Goal: Task Accomplishment & Management: Complete application form

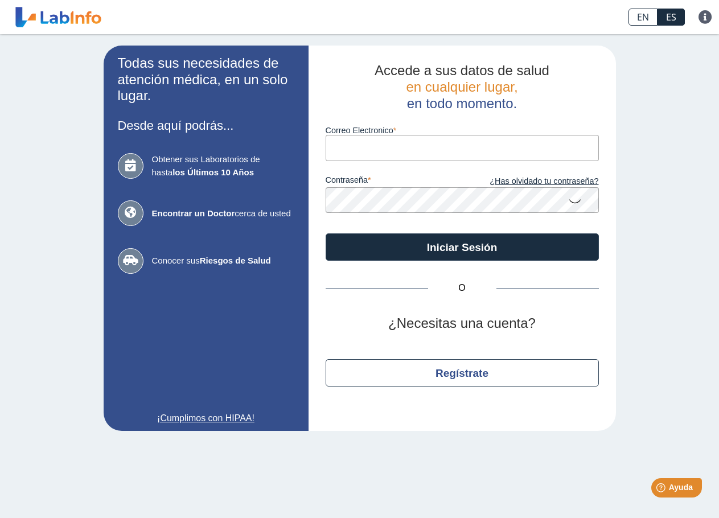
click at [364, 145] on input "Correo Electronico" at bounding box center [462, 148] width 273 height 26
type input "[EMAIL_ADDRESS][DOMAIN_NAME]"
click at [575, 201] on icon at bounding box center [575, 201] width 14 height 22
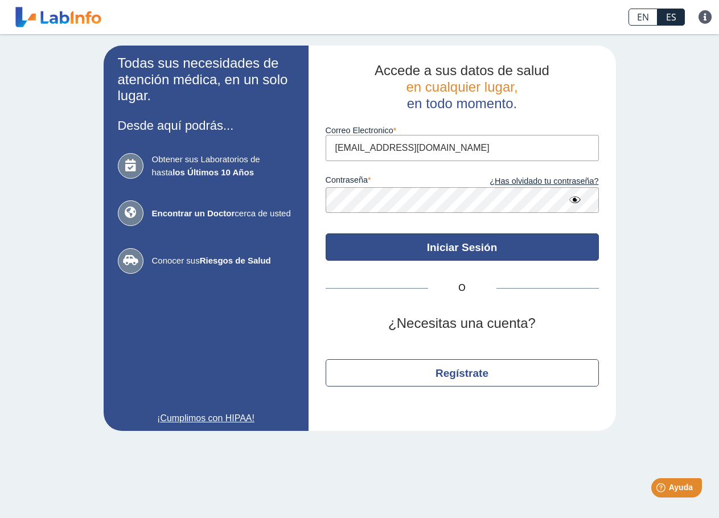
click at [506, 244] on button "Iniciar Sesión" at bounding box center [462, 246] width 273 height 27
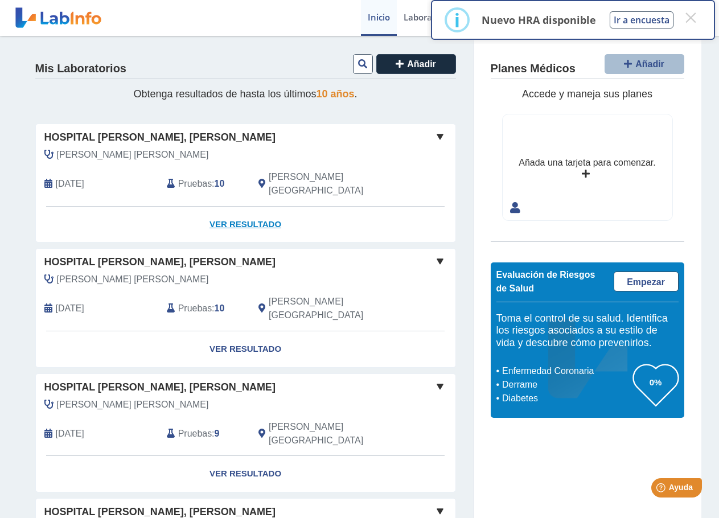
click at [241, 211] on link "Ver Resultado" at bounding box center [246, 225] width 420 height 36
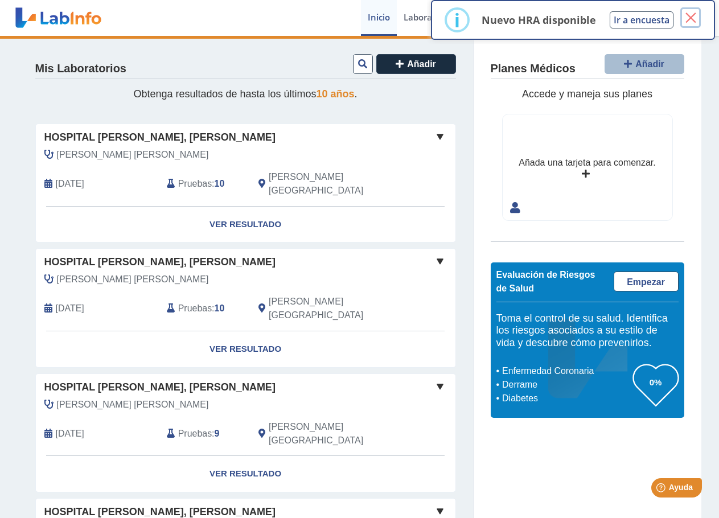
click at [690, 18] on button "×" at bounding box center [690, 17] width 20 height 20
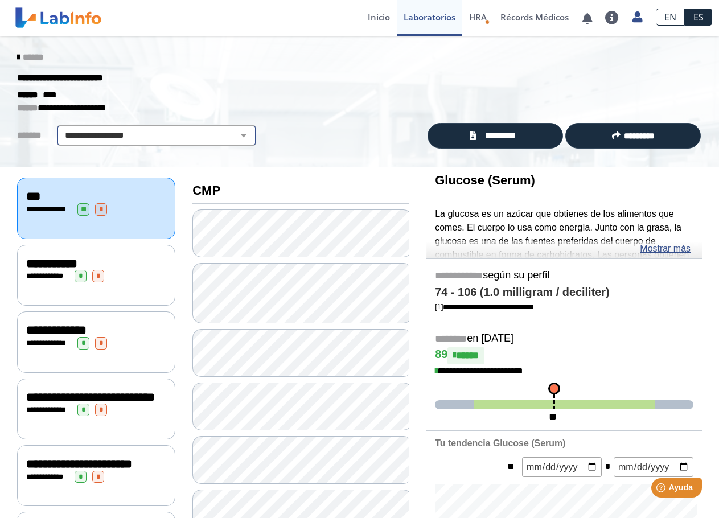
click at [199, 137] on select "**********" at bounding box center [156, 136] width 192 height 14
click at [338, 149] on div "**********" at bounding box center [359, 102] width 719 height 132
click at [19, 57] on link "******" at bounding box center [30, 57] width 26 height 9
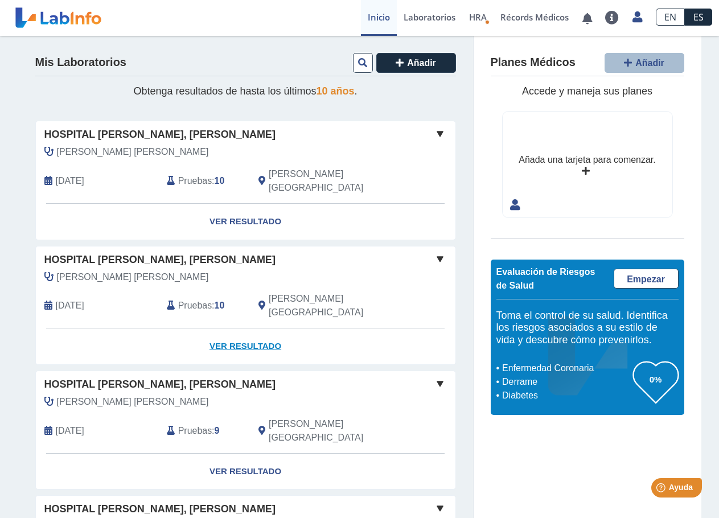
click at [239, 329] on link "Ver Resultado" at bounding box center [246, 347] width 420 height 36
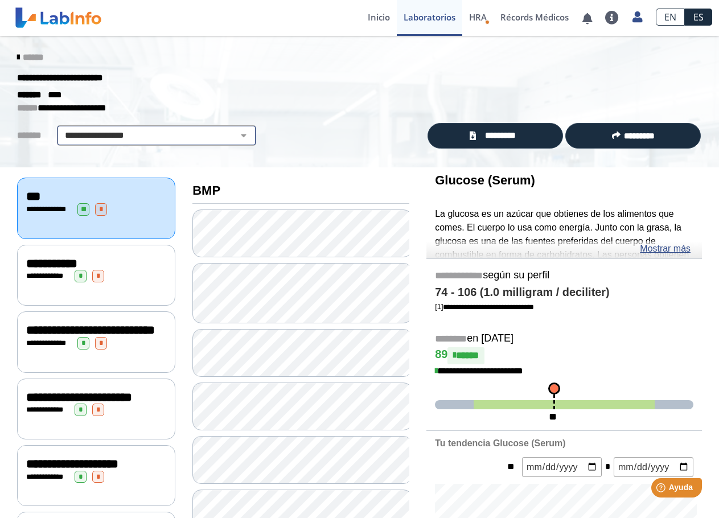
click at [168, 126] on div "**********" at bounding box center [156, 135] width 199 height 20
click at [168, 138] on select "**********" at bounding box center [156, 136] width 192 height 14
click at [287, 134] on div "**********" at bounding box center [213, 135] width 409 height 20
click at [142, 135] on select "**********" at bounding box center [156, 136] width 192 height 14
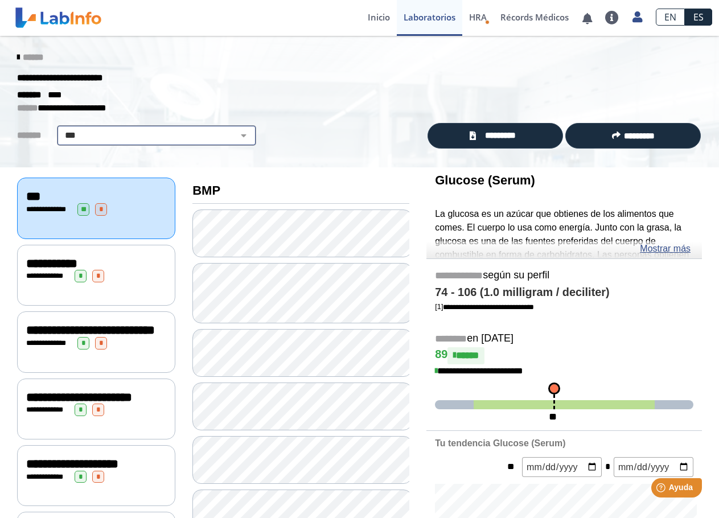
click at [60, 129] on select "**********" at bounding box center [156, 136] width 192 height 14
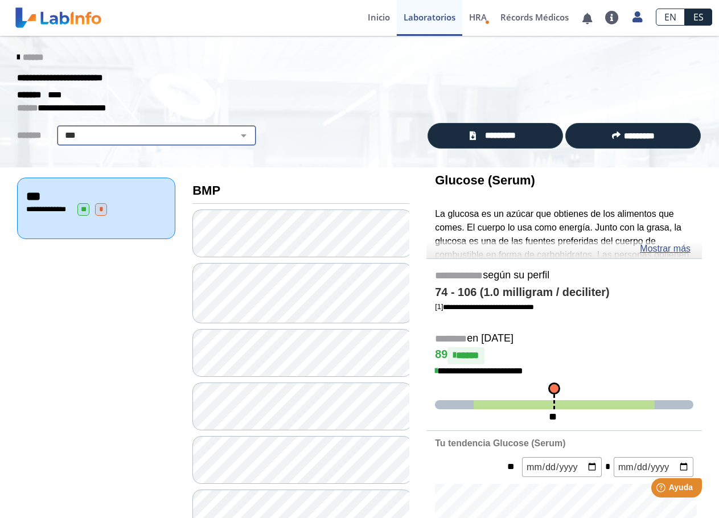
click at [144, 134] on select "**********" at bounding box center [156, 136] width 192 height 14
select select "**********"
click at [60, 129] on select "**********" at bounding box center [156, 136] width 192 height 14
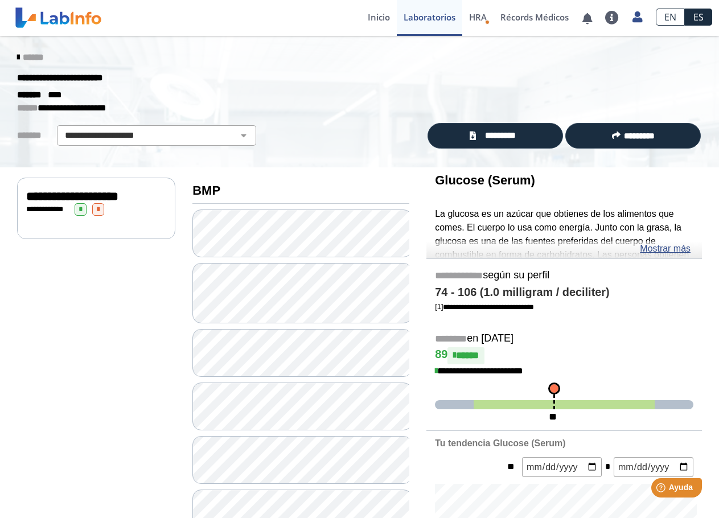
click at [133, 210] on div "**********" at bounding box center [96, 209] width 140 height 13
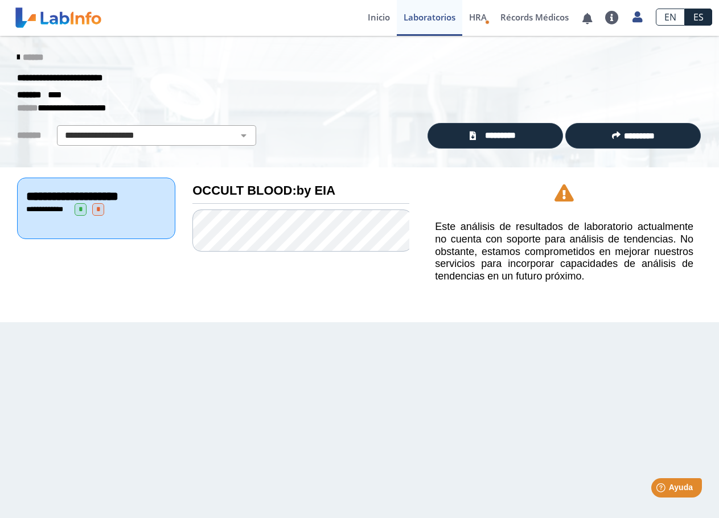
click at [30, 59] on span "******" at bounding box center [33, 57] width 20 height 9
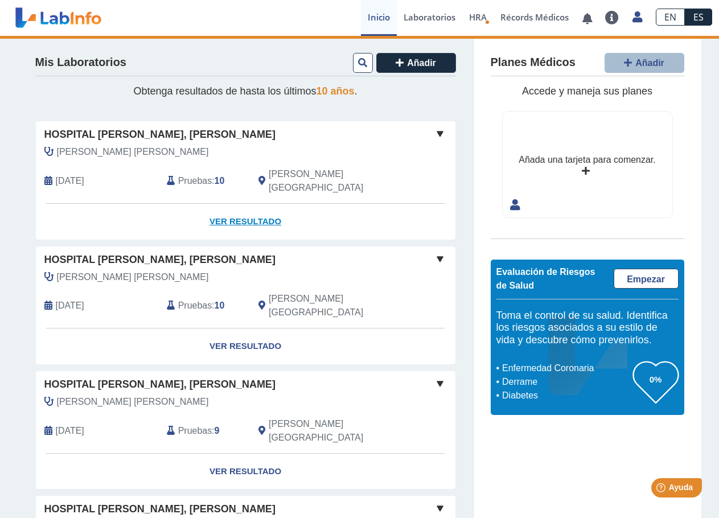
click at [215, 207] on link "Ver Resultado" at bounding box center [246, 222] width 420 height 36
click at [236, 208] on link "Ver Resultado" at bounding box center [246, 222] width 420 height 36
click at [261, 204] on link "Ver Resultado" at bounding box center [246, 222] width 420 height 36
click at [256, 206] on link "Ver Resultado" at bounding box center [246, 222] width 420 height 36
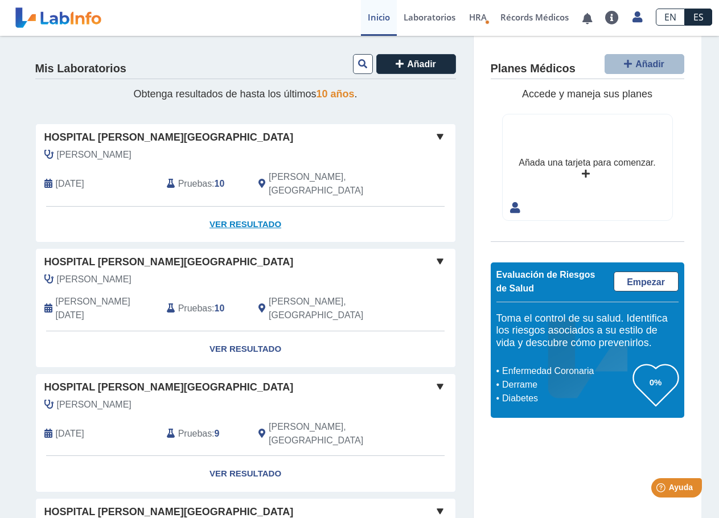
click at [232, 213] on link "Ver Resultado" at bounding box center [246, 225] width 420 height 36
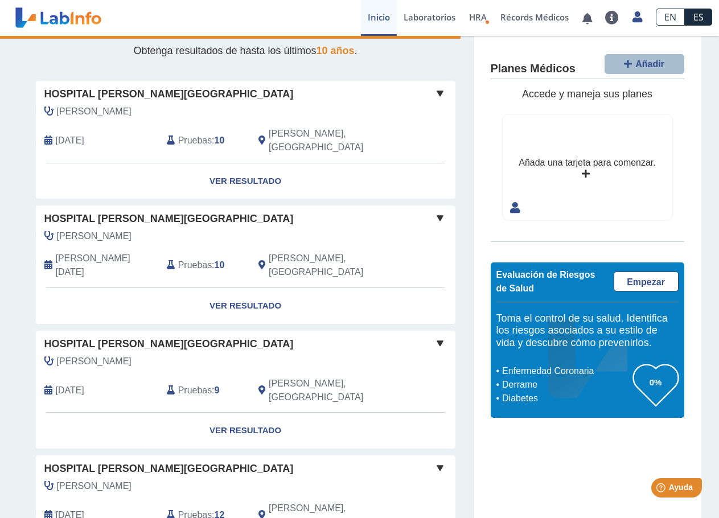
scroll to position [85, 0]
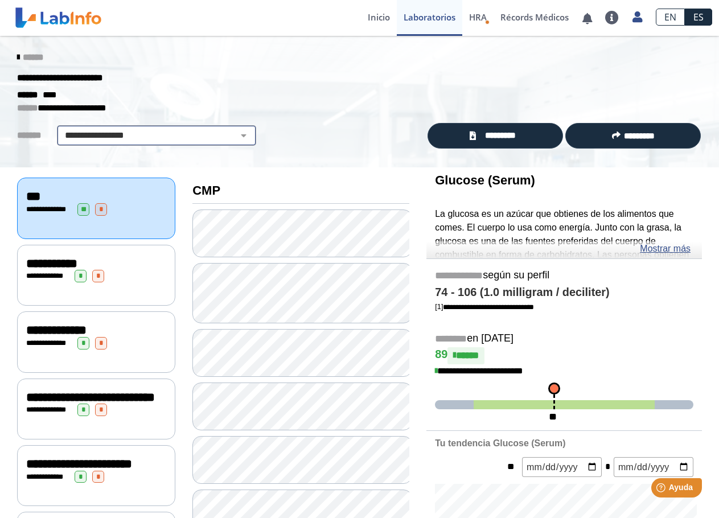
click at [128, 134] on select "**********" at bounding box center [156, 136] width 192 height 14
click at [183, 137] on select "**********" at bounding box center [156, 136] width 192 height 14
click at [182, 138] on select "**********" at bounding box center [156, 136] width 192 height 14
click at [181, 141] on select "**********" at bounding box center [156, 136] width 192 height 14
click at [17, 60] on icon at bounding box center [18, 57] width 2 height 9
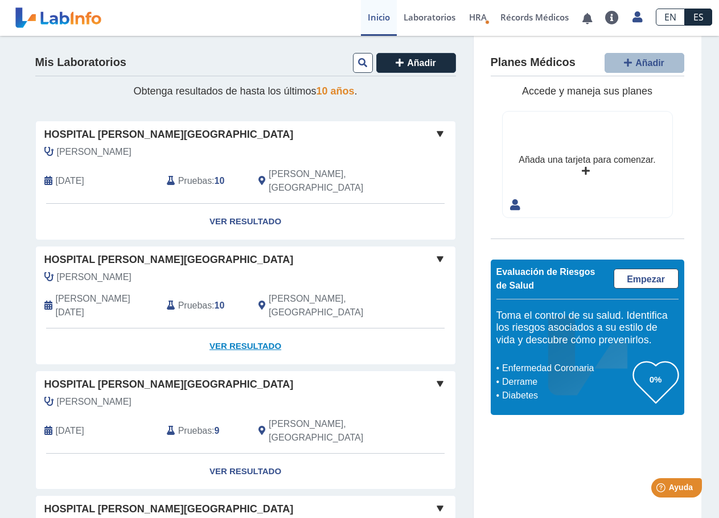
click at [216, 329] on link "Ver Resultado" at bounding box center [246, 347] width 420 height 36
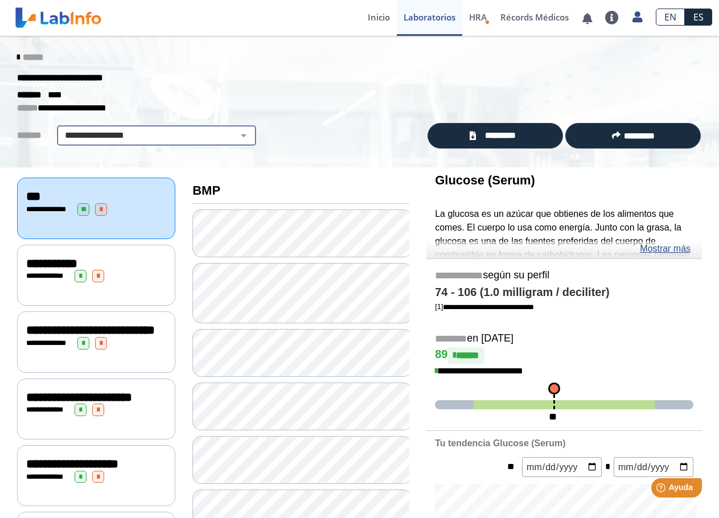
click at [96, 137] on select "**********" at bounding box center [156, 136] width 192 height 14
select select "**********"
click at [60, 129] on select "**********" at bounding box center [156, 136] width 192 height 14
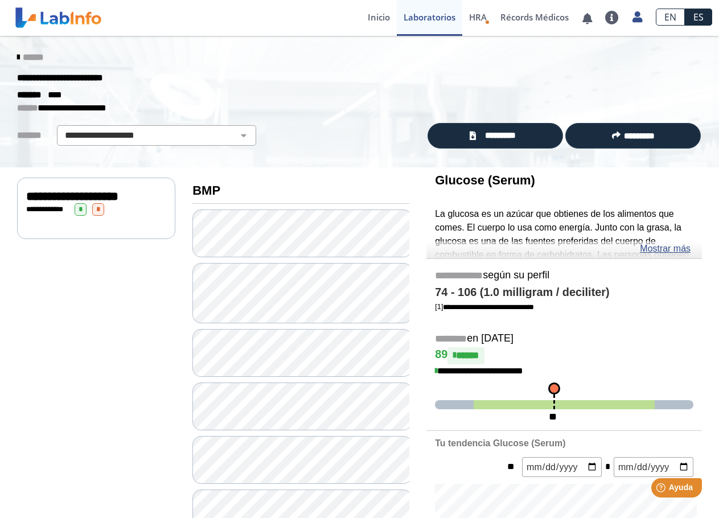
click at [114, 223] on div "**********" at bounding box center [96, 208] width 158 height 61
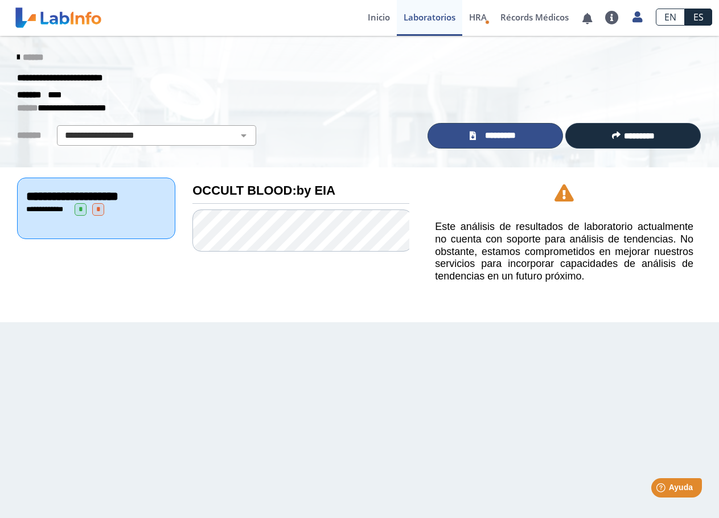
click at [500, 131] on span "*********" at bounding box center [500, 135] width 42 height 13
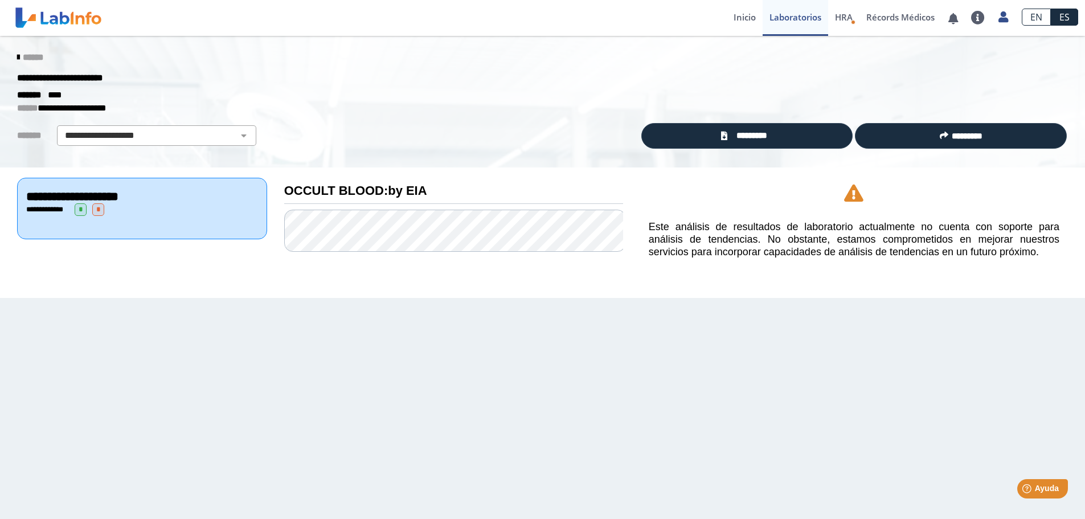
click at [22, 59] on link "******" at bounding box center [30, 57] width 26 height 9
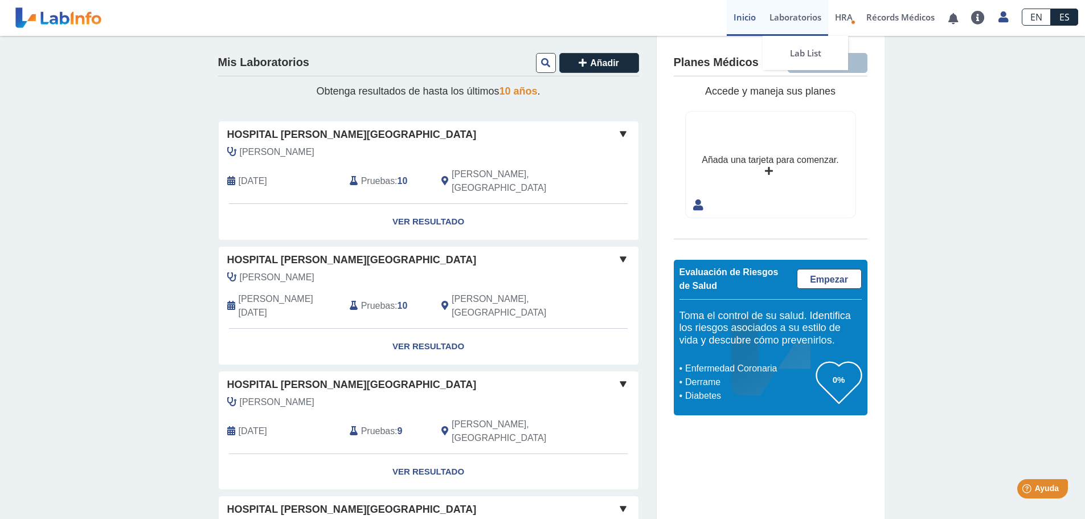
click at [719, 18] on link "Laboratorios" at bounding box center [794, 18] width 65 height 36
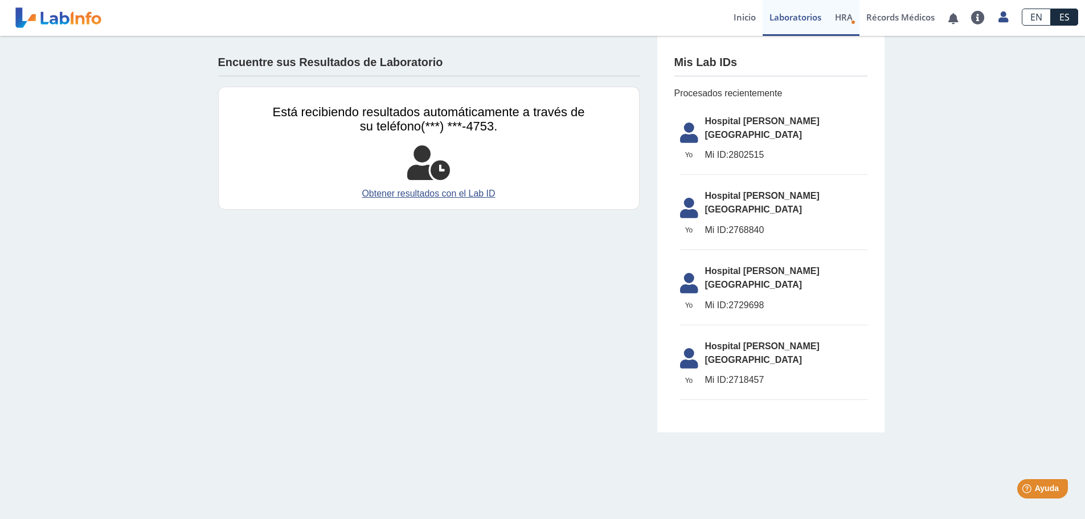
click at [719, 15] on span "HRA" at bounding box center [844, 16] width 18 height 11
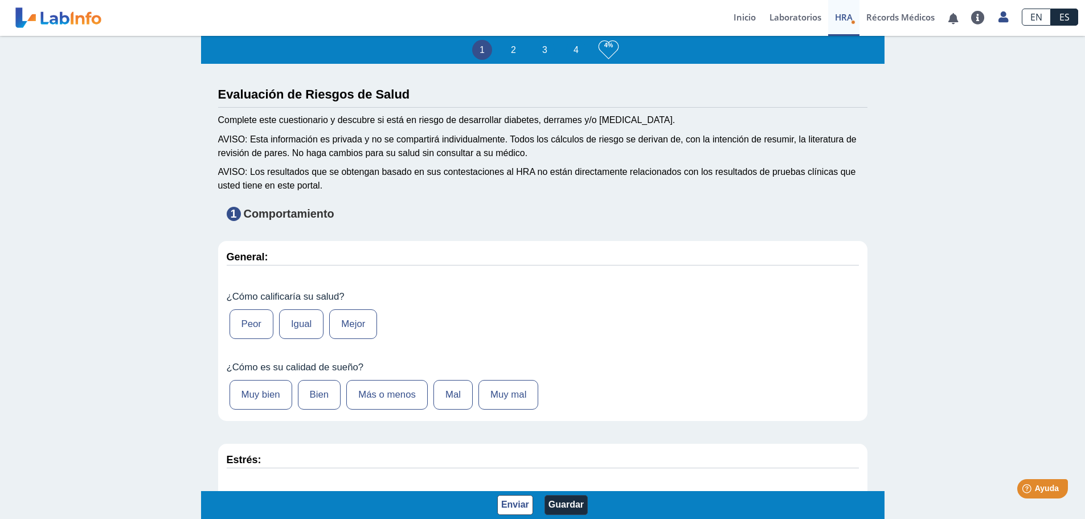
click at [299, 328] on label "Igual" at bounding box center [301, 324] width 44 height 30
click at [0, 0] on input "Igual" at bounding box center [0, 0] width 0 height 0
click at [400, 396] on label "Más o menos" at bounding box center [386, 395] width 81 height 30
click at [0, 0] on input "Más o menos" at bounding box center [0, 0] width 0 height 0
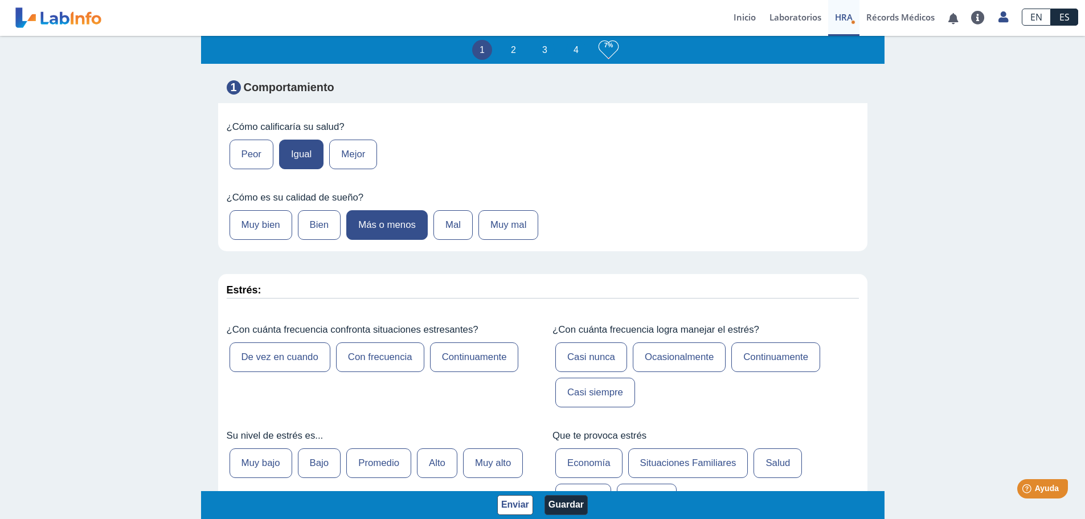
scroll to position [171, 0]
click at [254, 366] on label "De vez en cuando" at bounding box center [279, 356] width 101 height 30
click at [0, 0] on input "De vez en cuando" at bounding box center [0, 0] width 0 height 0
click at [298, 354] on label "De vez en cuando" at bounding box center [279, 356] width 101 height 30
click at [0, 0] on input "De vez en cuando" at bounding box center [0, 0] width 0 height 0
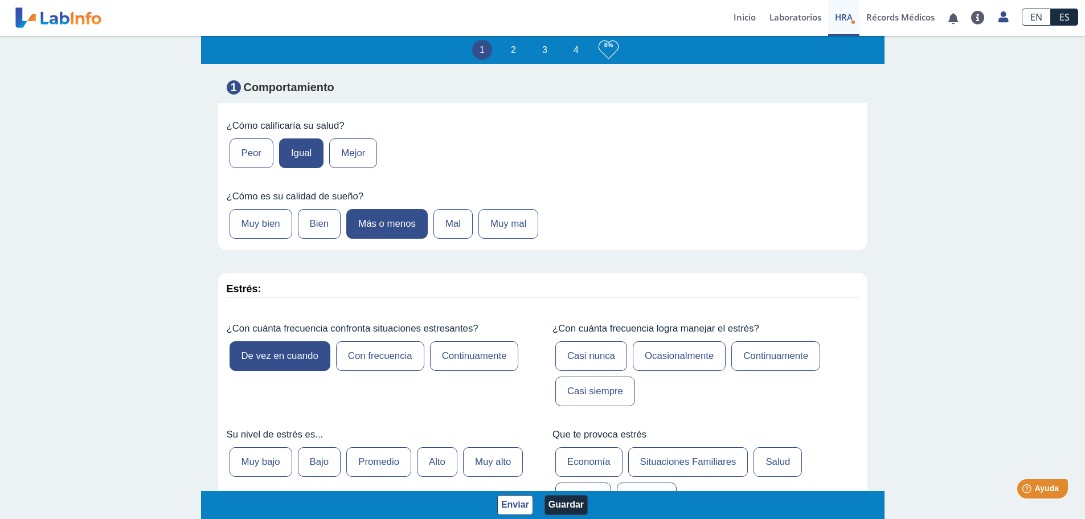
click at [502, 311] on div "Estrés:" at bounding box center [542, 292] width 649 height 39
click at [288, 357] on label "De vez en cuando" at bounding box center [279, 356] width 101 height 30
click at [0, 0] on input "De vez en cuando" at bounding box center [0, 0] width 0 height 0
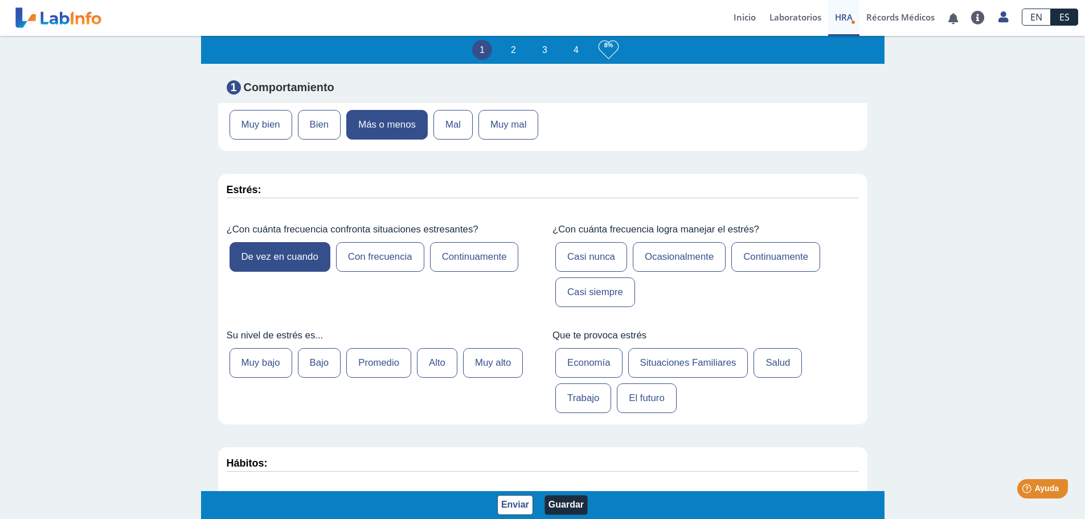
scroll to position [285, 0]
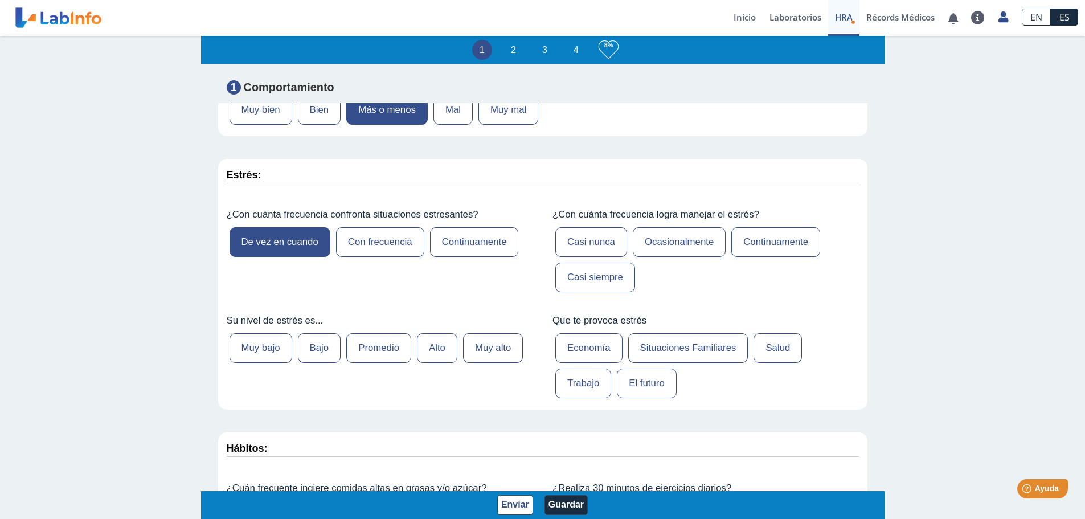
click at [606, 282] on label "Casi siempre" at bounding box center [595, 278] width 80 height 30
click at [0, 0] on input "Casi siempre" at bounding box center [0, 0] width 0 height 0
click at [255, 352] on label "Muy bajo" at bounding box center [260, 348] width 63 height 30
click at [0, 0] on input "Muy bajo" at bounding box center [0, 0] width 0 height 0
click at [719, 350] on label "Situaciones Familiares" at bounding box center [688, 348] width 120 height 30
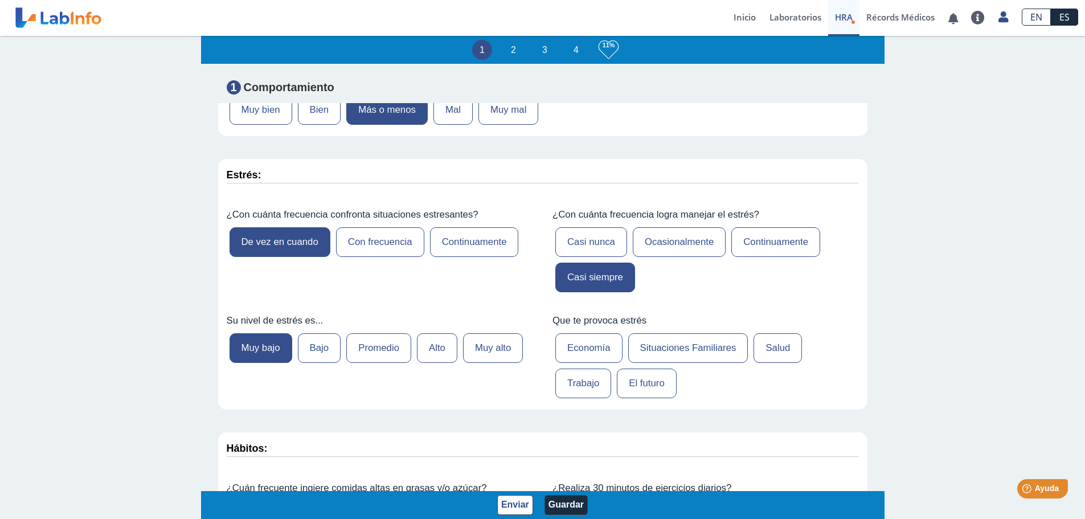
click at [0, 0] on input "Situaciones Familiares" at bounding box center [0, 0] width 0 height 0
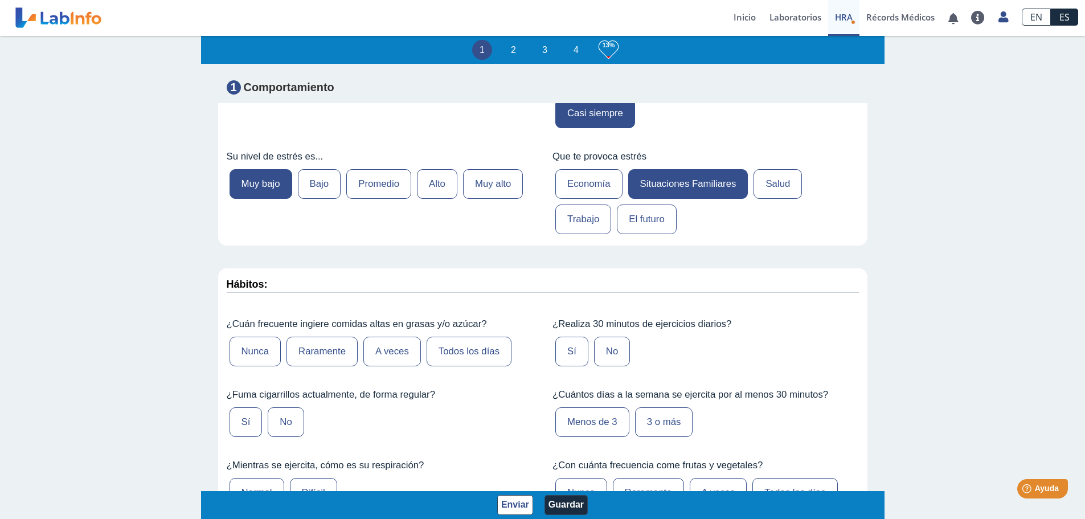
scroll to position [456, 0]
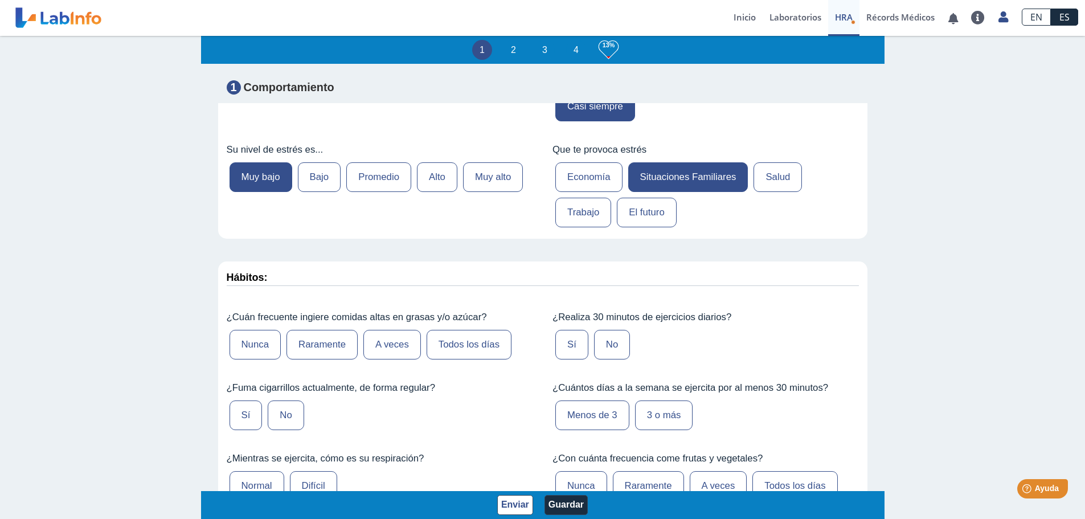
click at [407, 348] on label "A veces" at bounding box center [392, 345] width 58 height 30
click at [0, 0] on input "A veces" at bounding box center [0, 0] width 0 height 0
click at [565, 351] on label "Sí" at bounding box center [571, 345] width 33 height 30
click at [0, 0] on input "Sí" at bounding box center [0, 0] width 0 height 0
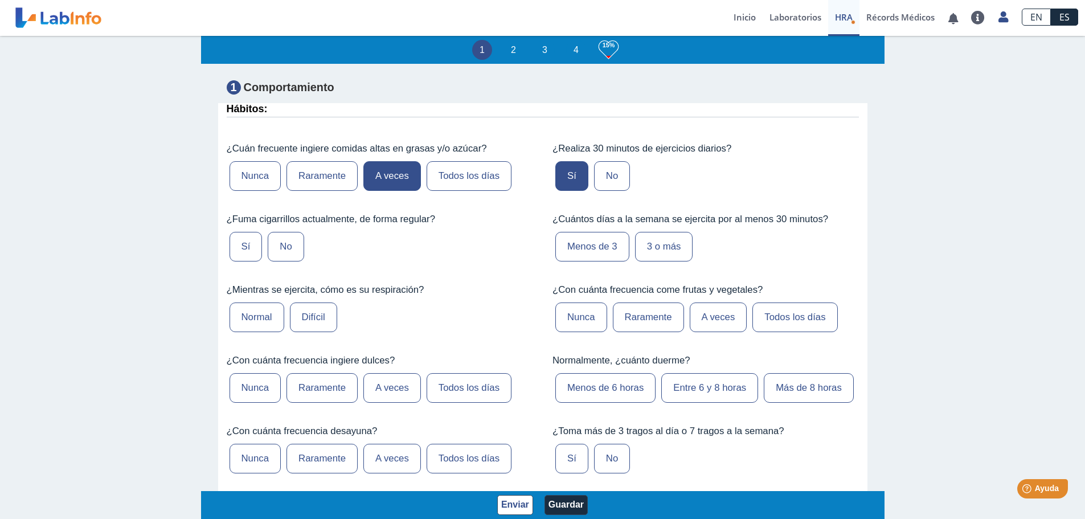
scroll to position [626, 0]
click at [589, 251] on label "Menos de 3" at bounding box center [592, 244] width 74 height 30
click at [0, 0] on input "Menos de 3" at bounding box center [0, 0] width 0 height 0
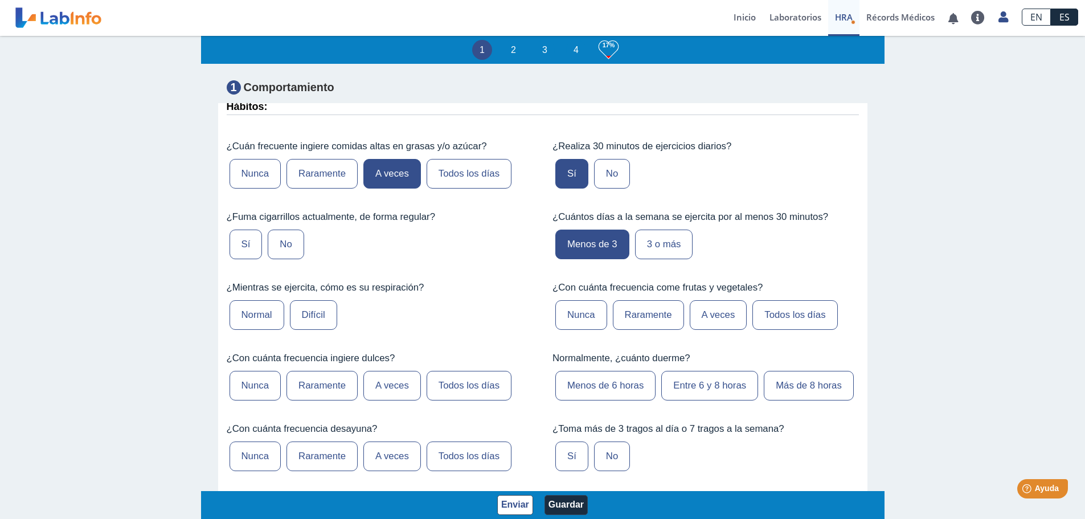
click at [606, 175] on label "No" at bounding box center [612, 174] width 36 height 30
click at [0, 0] on input "No" at bounding box center [0, 0] width 0 height 0
click at [285, 245] on label "No" at bounding box center [286, 244] width 36 height 30
click at [0, 0] on input "No" at bounding box center [0, 0] width 0 height 0
click at [306, 320] on label "Difícil" at bounding box center [313, 315] width 47 height 30
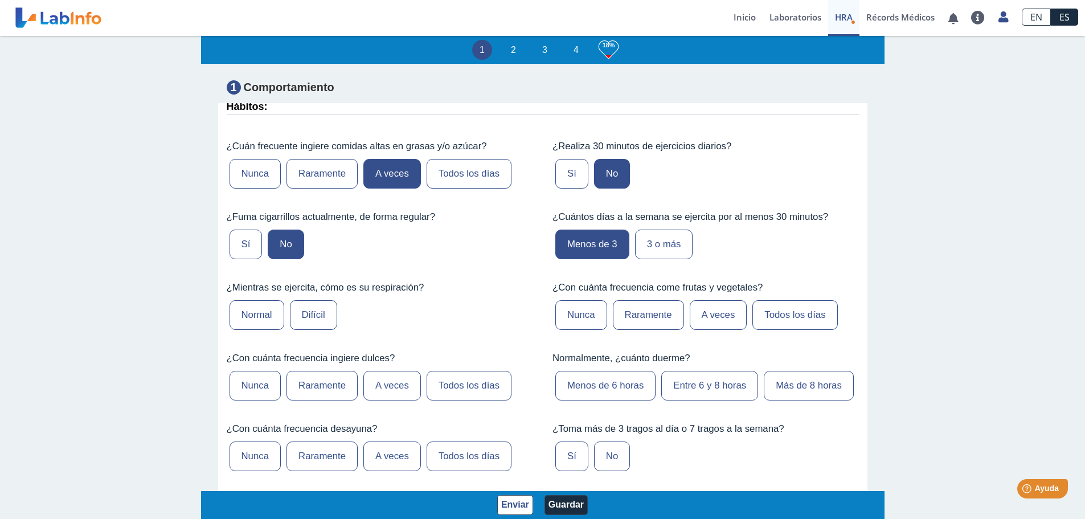
click at [0, 0] on input "Difícil" at bounding box center [0, 0] width 0 height 0
click at [397, 391] on label "A veces" at bounding box center [392, 386] width 58 height 30
click at [0, 0] on input "A veces" at bounding box center [0, 0] width 0 height 0
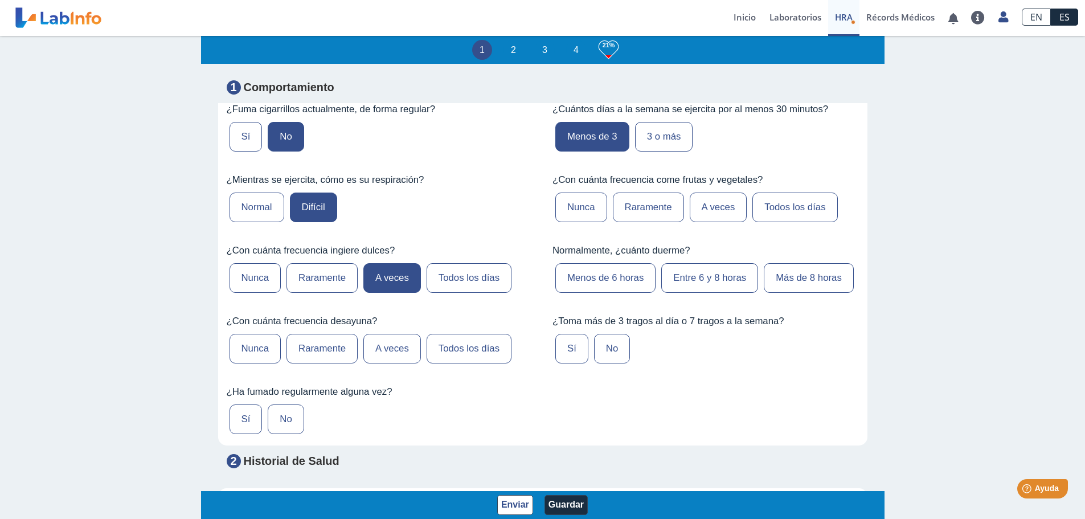
scroll to position [740, 0]
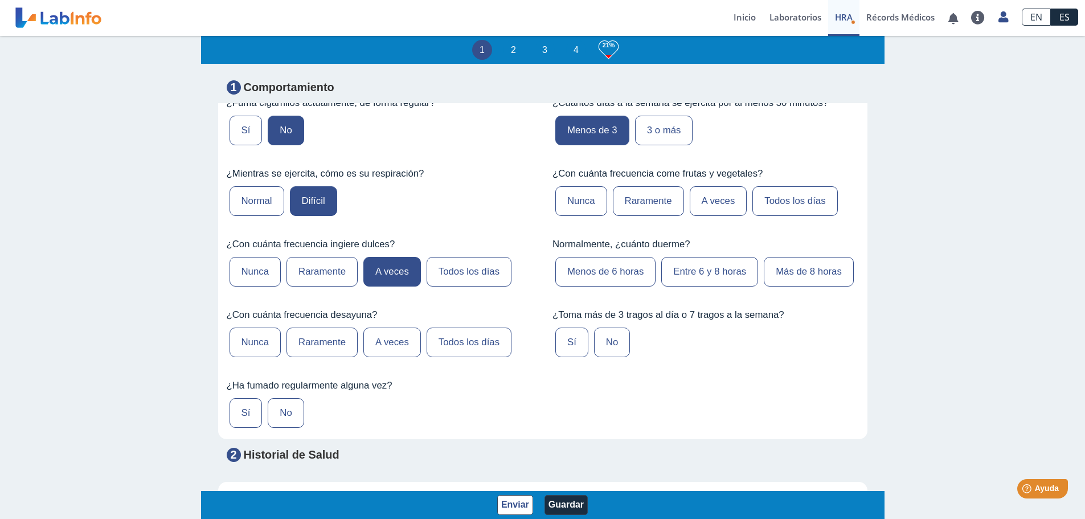
click at [708, 206] on label "A veces" at bounding box center [719, 201] width 58 height 30
click at [0, 0] on input "A veces" at bounding box center [0, 0] width 0 height 0
click at [674, 273] on label "Entre 6 y 8 horas" at bounding box center [709, 272] width 97 height 30
click at [593, 274] on label "Menos de 6 horas" at bounding box center [605, 272] width 100 height 30
click at [0, 0] on input "Menos de 6 horas" at bounding box center [0, 0] width 0 height 0
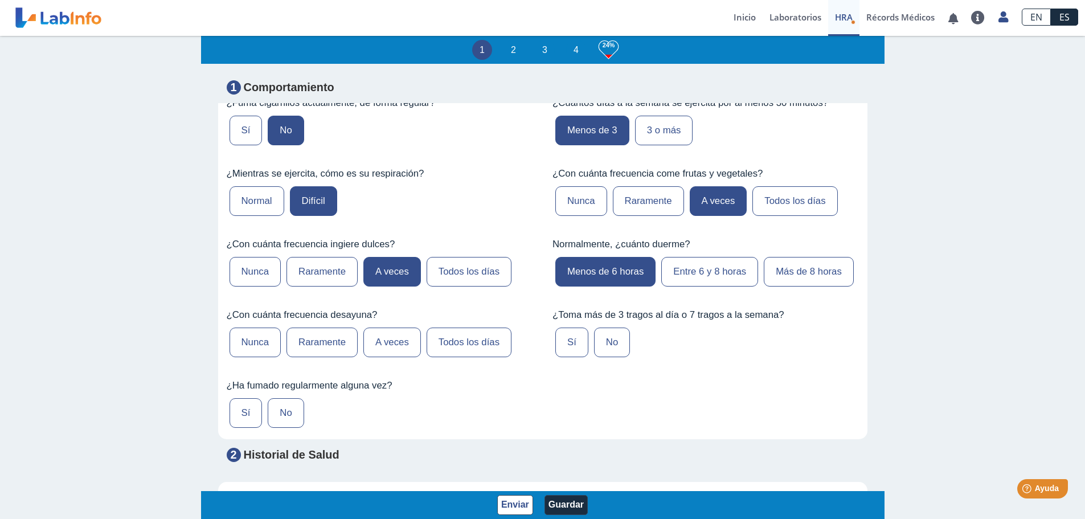
click at [268, 357] on label "Nunca" at bounding box center [255, 342] width 52 height 30
click at [0, 0] on input "Nunca" at bounding box center [0, 0] width 0 height 0
click at [314, 357] on label "Raramente" at bounding box center [321, 342] width 71 height 30
click at [0, 0] on input "Raramente" at bounding box center [0, 0] width 0 height 0
click at [598, 357] on label "No" at bounding box center [612, 342] width 36 height 30
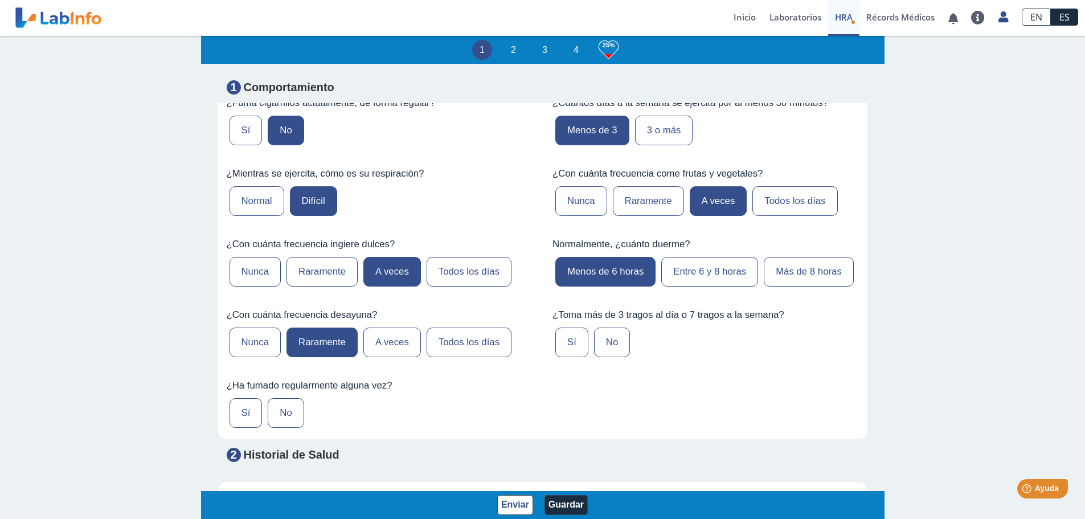
click at [0, 0] on input "No" at bounding box center [0, 0] width 0 height 0
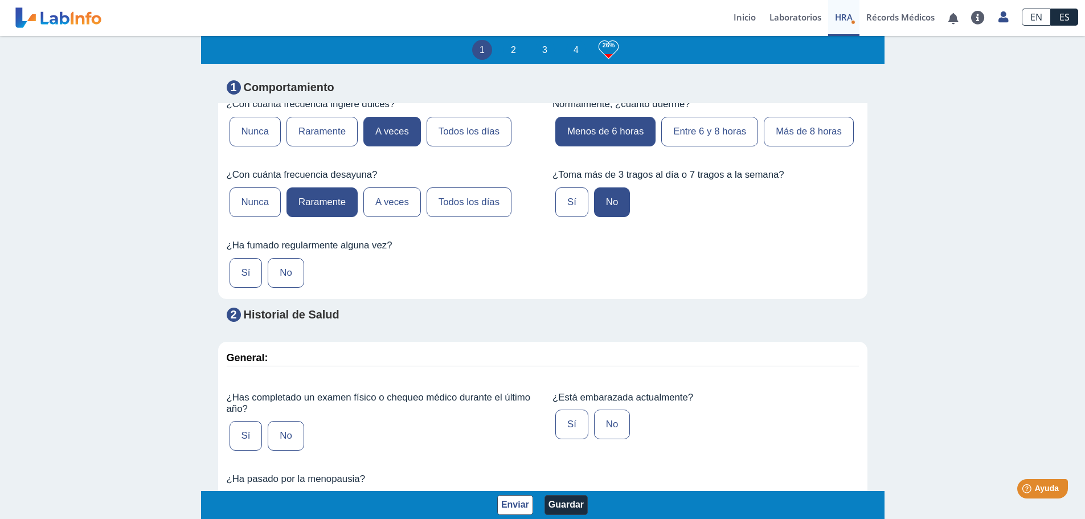
scroll to position [911, 0]
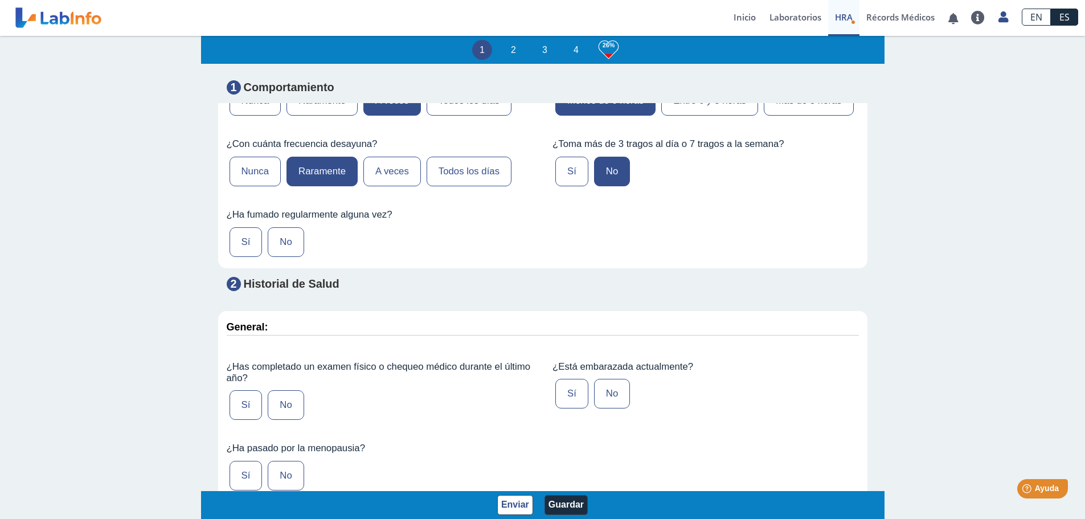
click at [279, 257] on label "No" at bounding box center [286, 242] width 36 height 30
click at [0, 0] on input "No" at bounding box center [0, 0] width 0 height 0
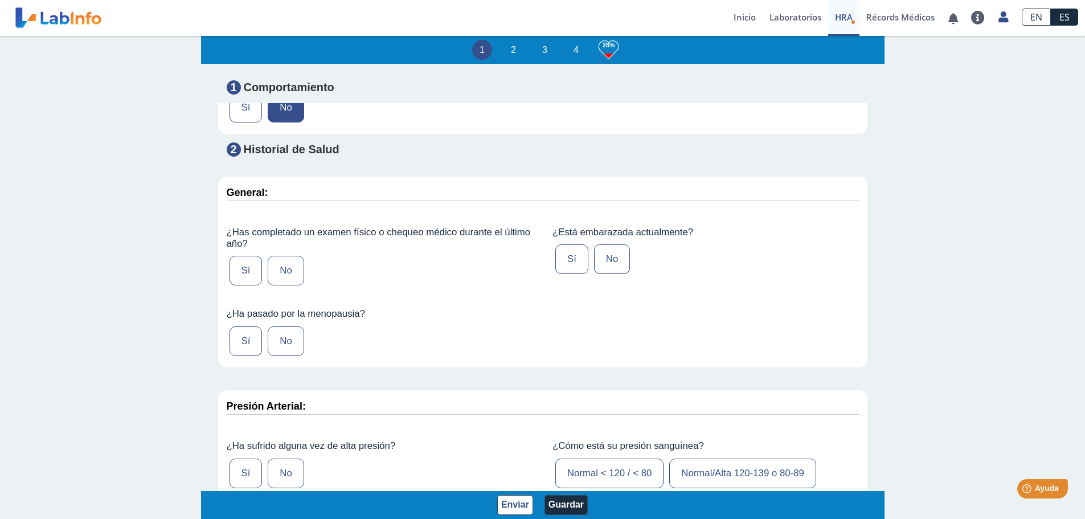
scroll to position [1082, 0]
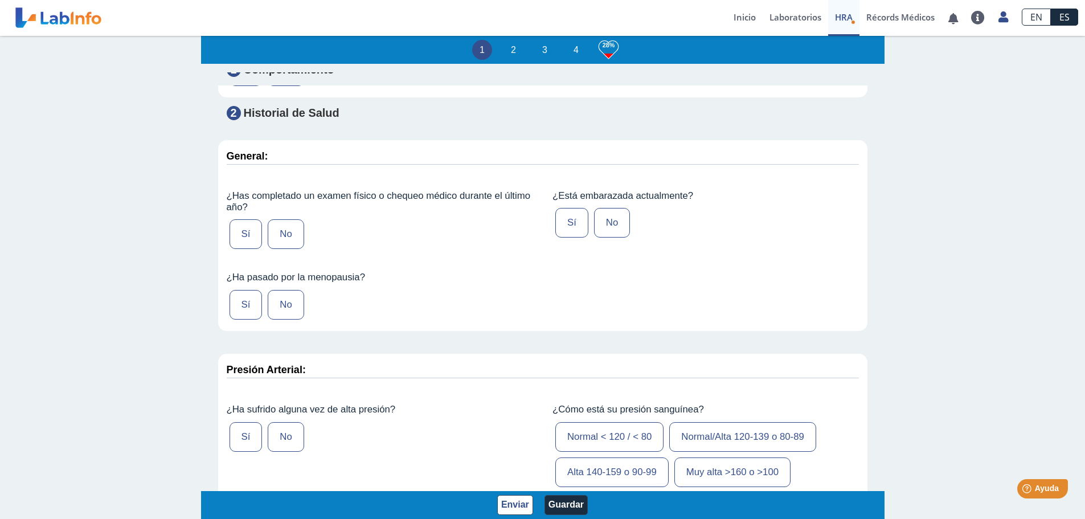
click at [246, 249] on label "Sí" at bounding box center [245, 234] width 33 height 30
click at [0, 0] on input "Sí" at bounding box center [0, 0] width 0 height 0
click at [285, 319] on label "No" at bounding box center [286, 305] width 36 height 30
click at [0, 0] on input "No" at bounding box center [0, 0] width 0 height 0
click at [610, 237] on label "No" at bounding box center [612, 223] width 36 height 30
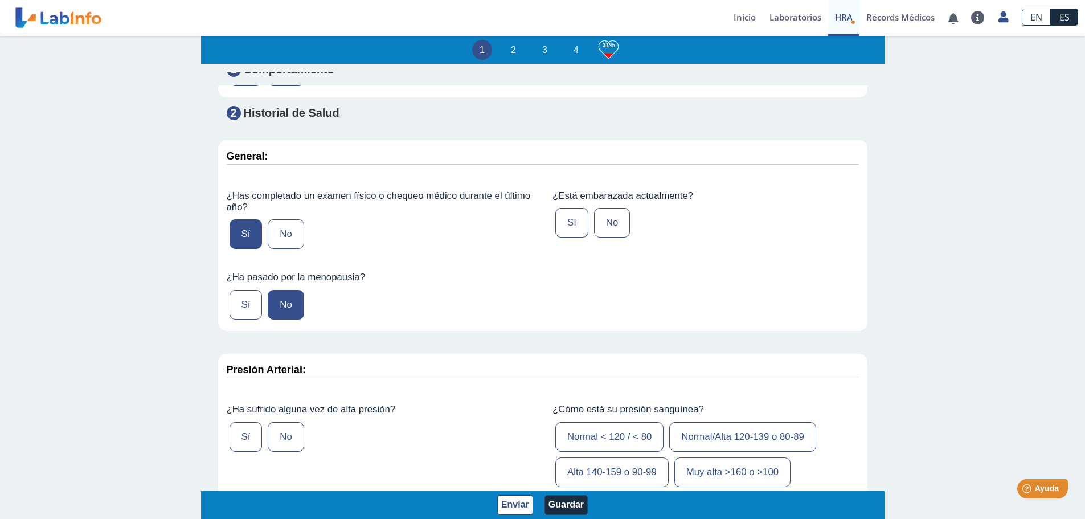
click at [0, 0] on input "No" at bounding box center [0, 0] width 0 height 0
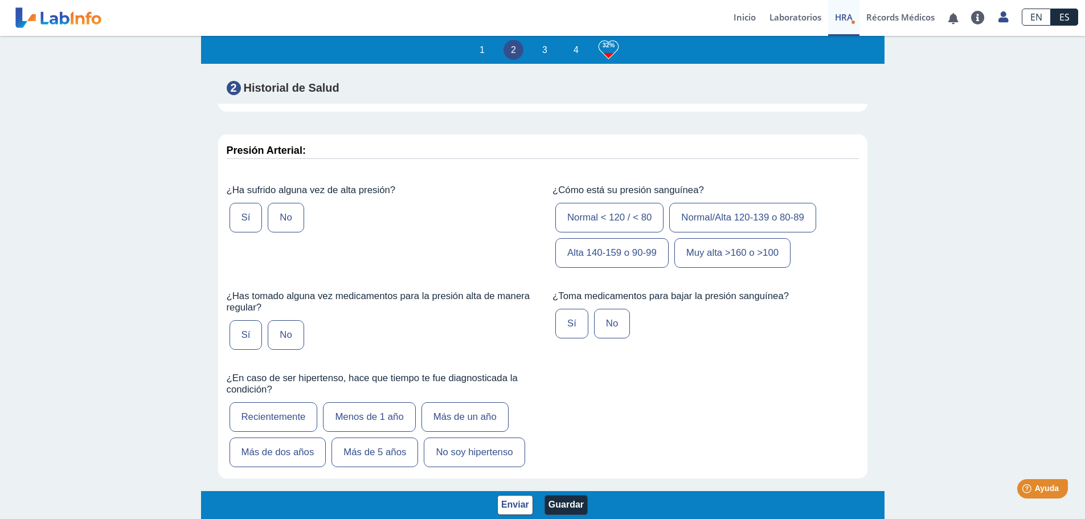
scroll to position [1310, 0]
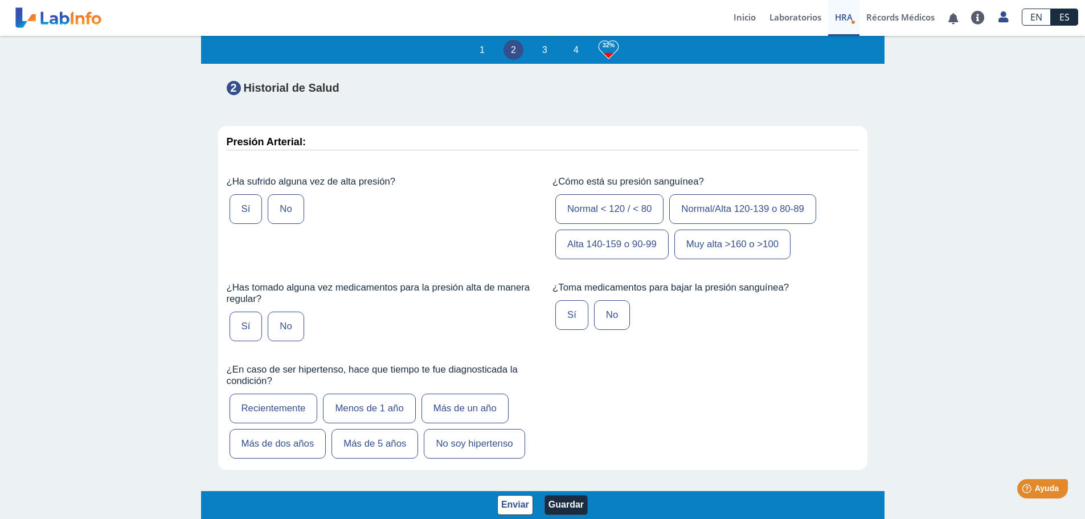
click at [248, 224] on label "Sí" at bounding box center [245, 209] width 33 height 30
click at [0, 0] on input "Sí" at bounding box center [0, 0] width 0 height 0
click at [687, 224] on label "Normal/Alta 120-139 o 80-89" at bounding box center [742, 209] width 147 height 30
click at [0, 0] on input "Normal/Alta 120-139 o 80-89" at bounding box center [0, 0] width 0 height 0
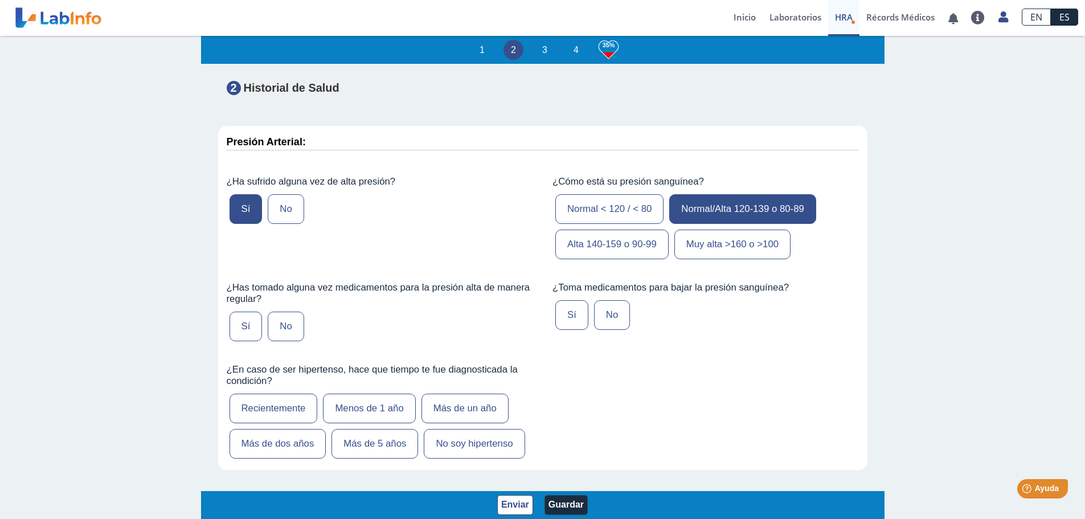
click at [243, 341] on label "Sí" at bounding box center [245, 326] width 33 height 30
click at [0, 0] on input "Sí" at bounding box center [0, 0] width 0 height 0
click at [561, 330] on label "Sí" at bounding box center [571, 315] width 33 height 30
click at [0, 0] on input "Sí" at bounding box center [0, 0] width 0 height 0
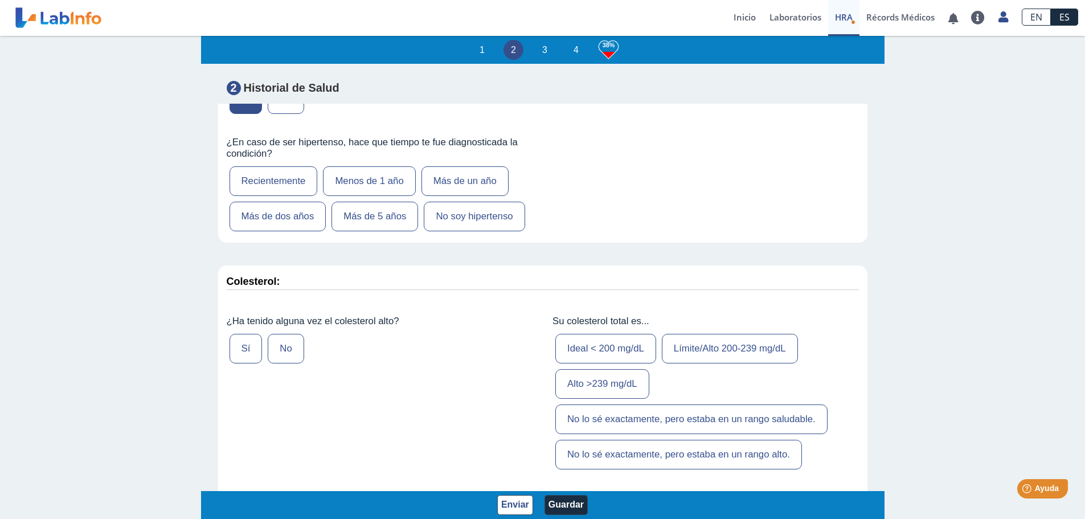
scroll to position [1537, 0]
click at [265, 195] on label "Recientemente" at bounding box center [273, 181] width 88 height 30
click at [0, 0] on input "Recientemente" at bounding box center [0, 0] width 0 height 0
click at [272, 363] on label "No" at bounding box center [286, 348] width 36 height 30
click at [0, 0] on input "No" at bounding box center [0, 0] width 0 height 0
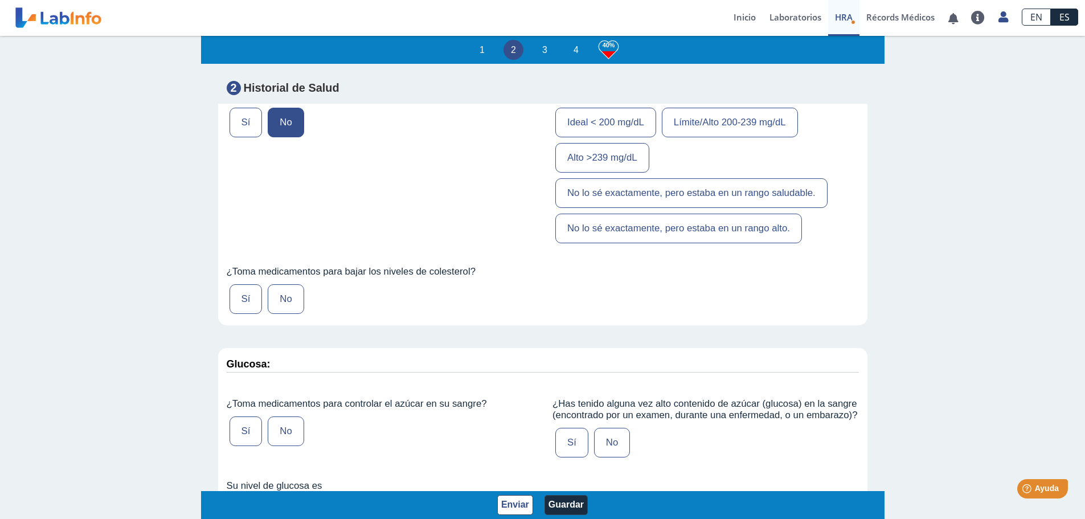
scroll to position [1765, 0]
click at [288, 311] on label "No" at bounding box center [286, 297] width 36 height 30
click at [0, 0] on input "No" at bounding box center [0, 0] width 0 height 0
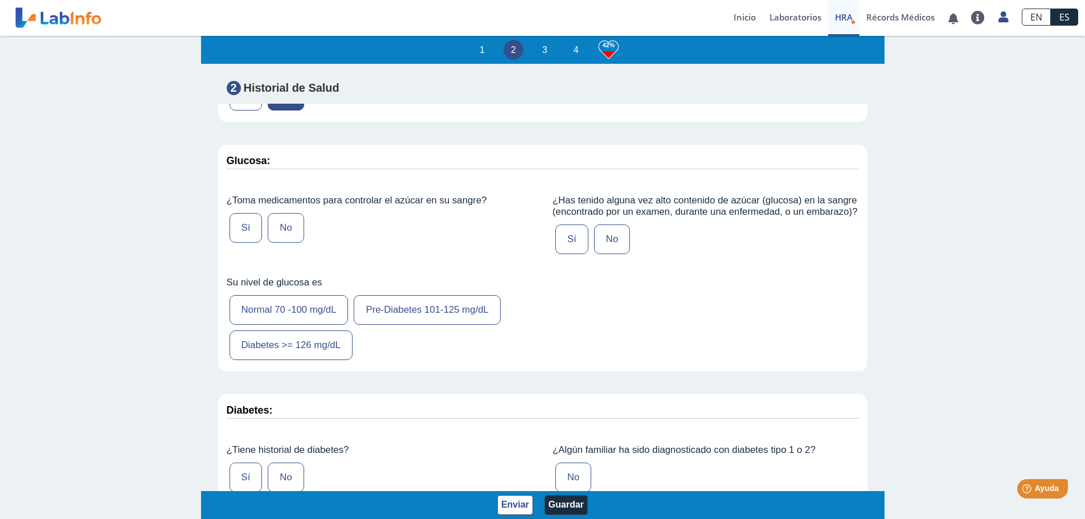
scroll to position [2050, 0]
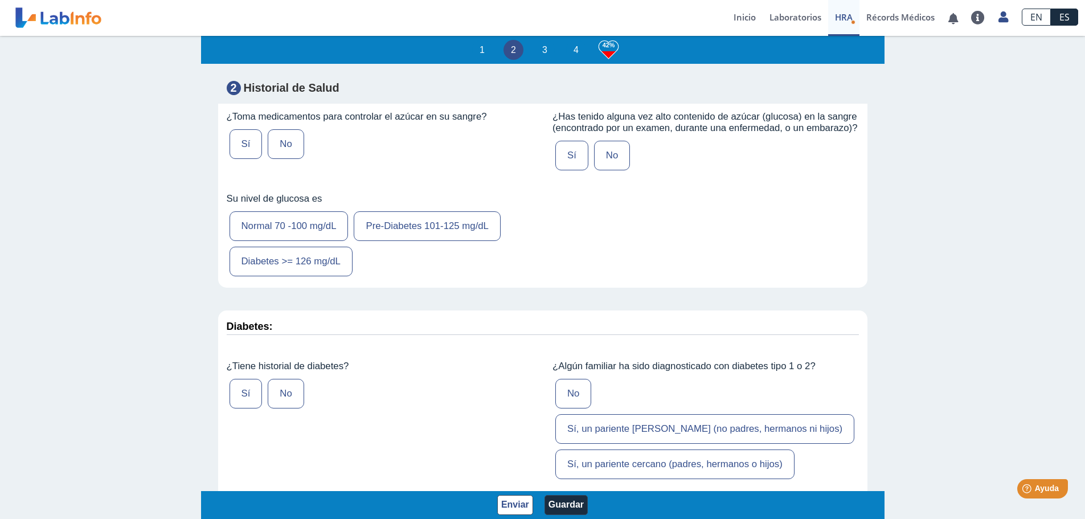
click at [281, 159] on label "No" at bounding box center [286, 144] width 36 height 30
click at [0, 0] on input "No" at bounding box center [0, 0] width 0 height 0
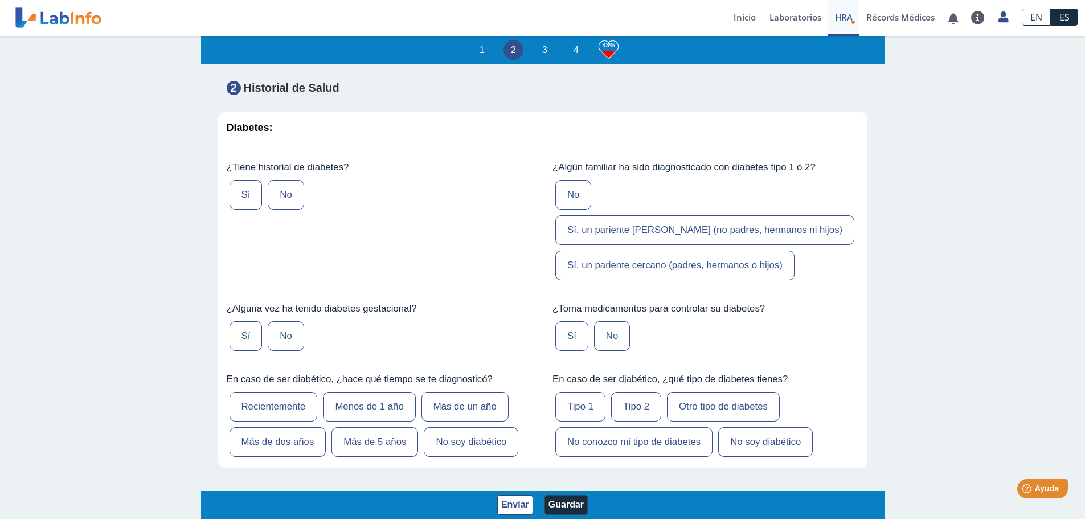
scroll to position [2278, 0]
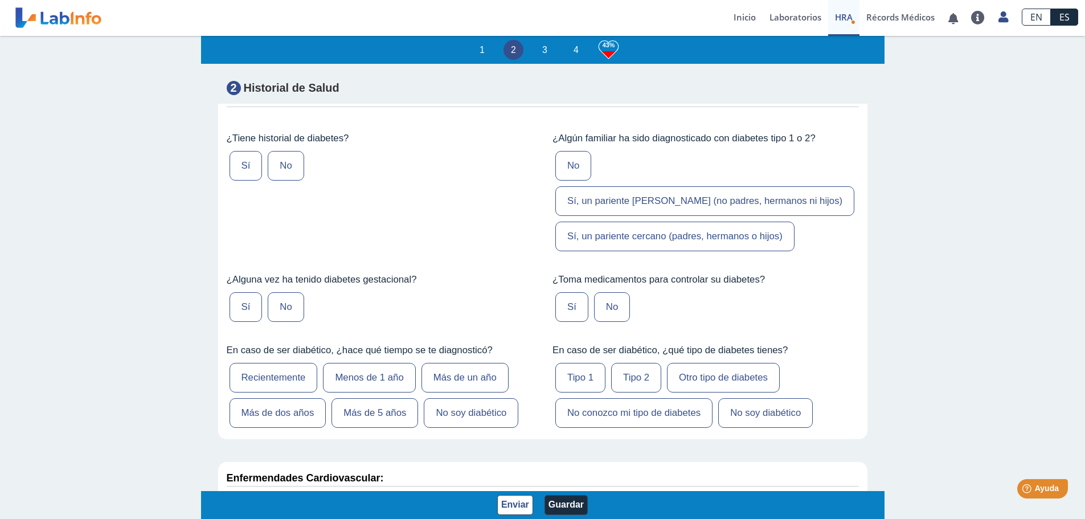
click at [292, 181] on label "No" at bounding box center [286, 166] width 36 height 30
click at [0, 0] on input "No" at bounding box center [0, 0] width 0 height 0
click at [292, 319] on label "No" at bounding box center [286, 307] width 36 height 30
click at [0, 0] on input "No" at bounding box center [0, 0] width 0 height 0
click at [571, 181] on label "No" at bounding box center [573, 166] width 36 height 30
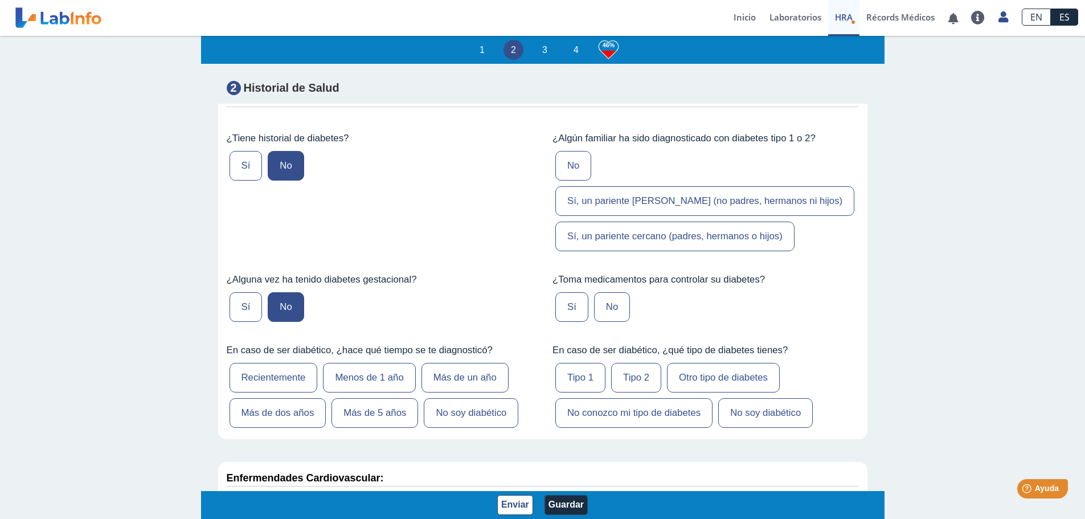
click at [0, 0] on input "No" at bounding box center [0, 0] width 0 height 0
click at [602, 318] on label "No" at bounding box center [612, 307] width 36 height 30
click at [0, 0] on input "No" at bounding box center [0, 0] width 0 height 0
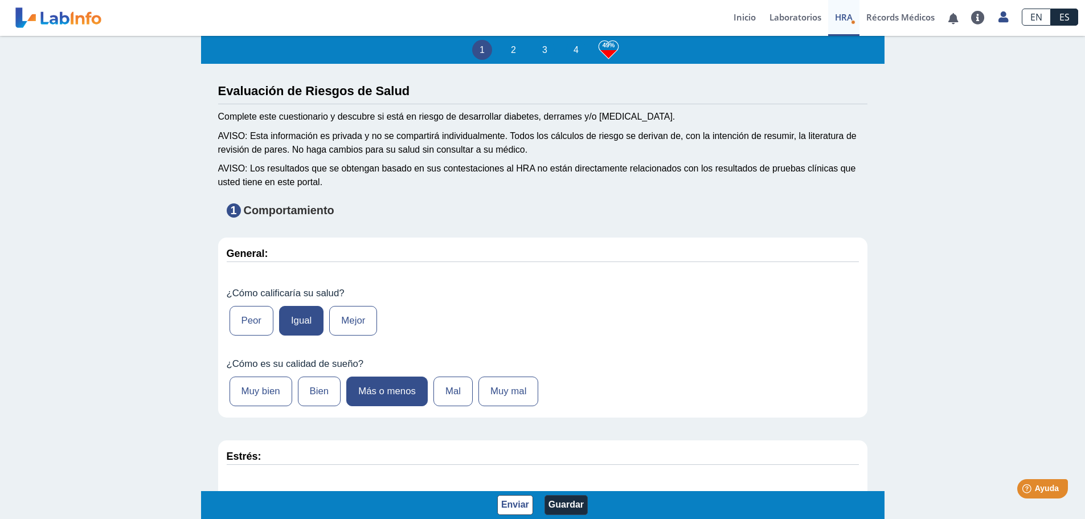
scroll to position [0, 0]
click at [719, 16] on link "Inicio" at bounding box center [745, 18] width 36 height 36
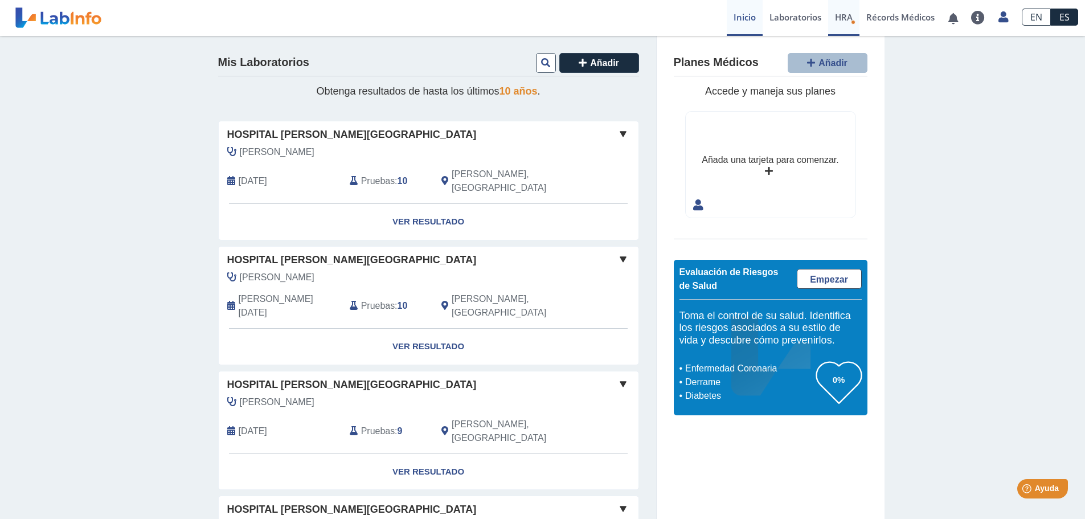
click at [719, 19] on span "HRA" at bounding box center [844, 16] width 18 height 11
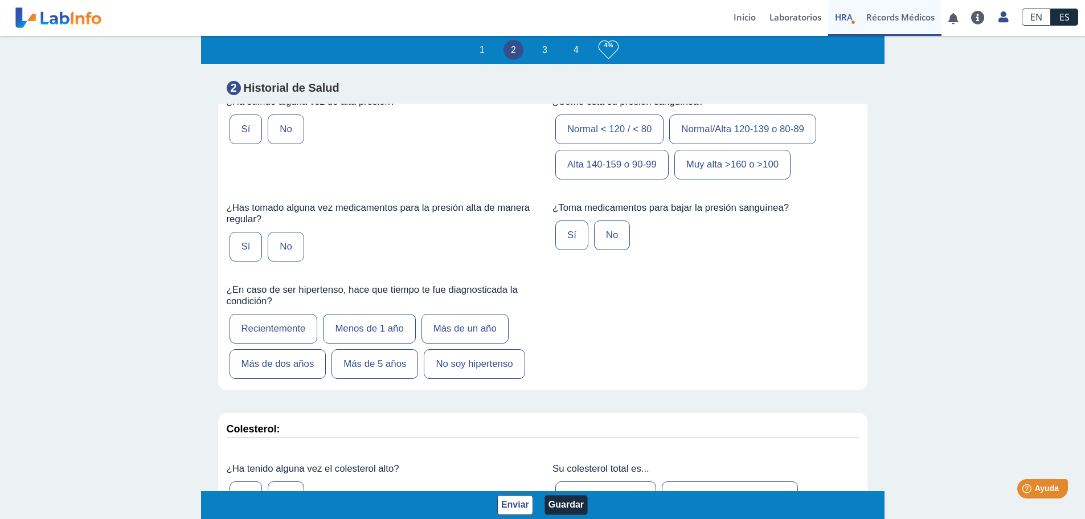
scroll to position [1387, 0]
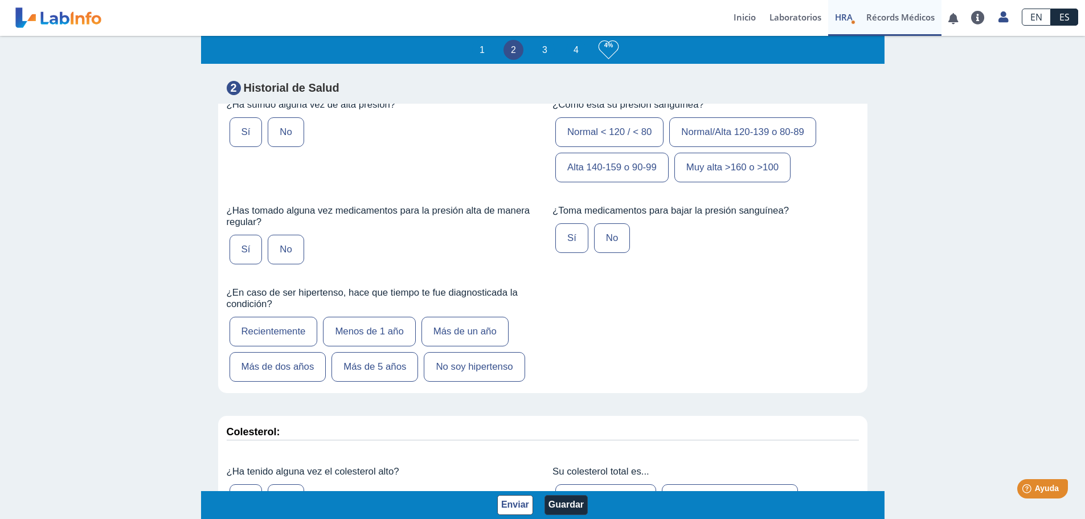
click at [719, 11] on link "Récords Médicos" at bounding box center [900, 18] width 82 height 36
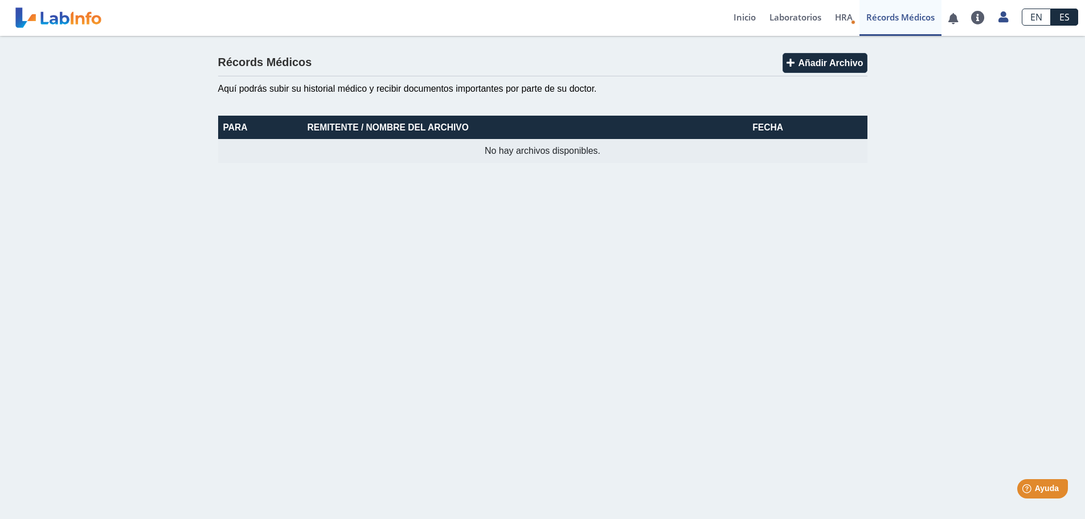
drag, startPoint x: 613, startPoint y: 158, endPoint x: 639, endPoint y: 155, distance: 25.8
click at [638, 155] on td "No hay archivos disponibles." at bounding box center [542, 151] width 649 height 24
click at [719, 19] on link at bounding box center [952, 18] width 23 height 9
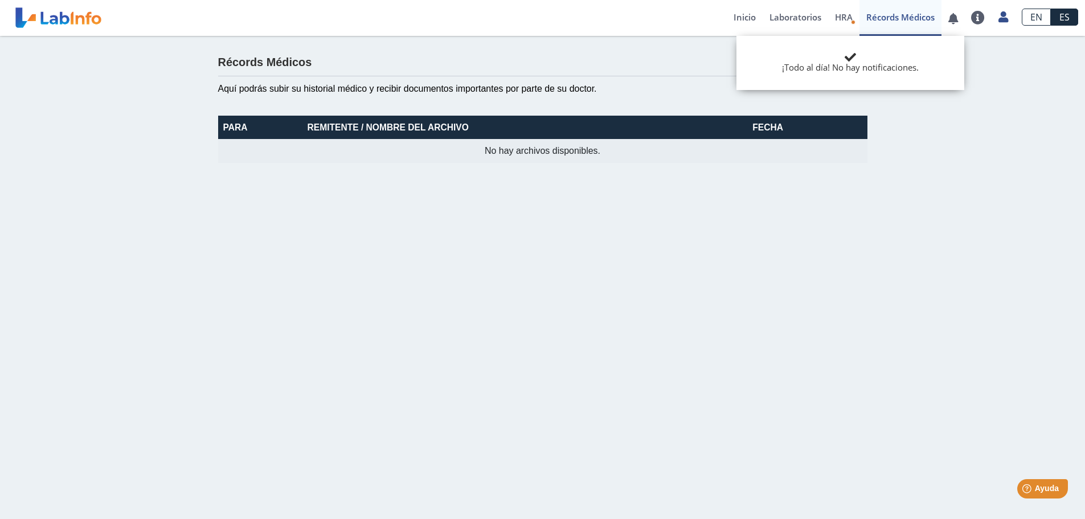
click at [719, 126] on div "Récords Médicos Añadir Archivo Aquí podrás subir su historial médico y recibir …" at bounding box center [542, 108] width 1085 height 144
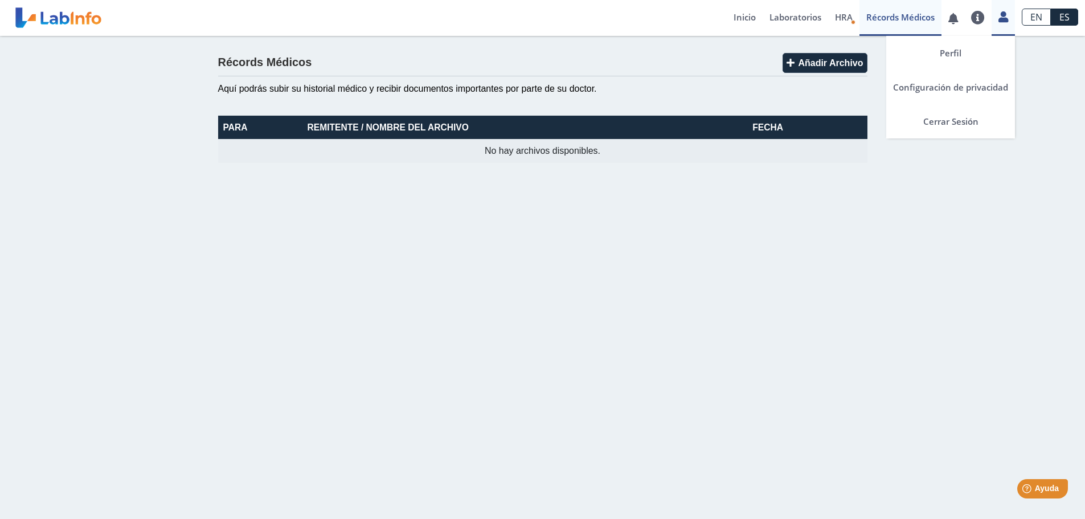
click at [719, 15] on link at bounding box center [1002, 15] width 23 height 15
click at [719, 116] on link "Cerrar Sesión" at bounding box center [950, 121] width 129 height 34
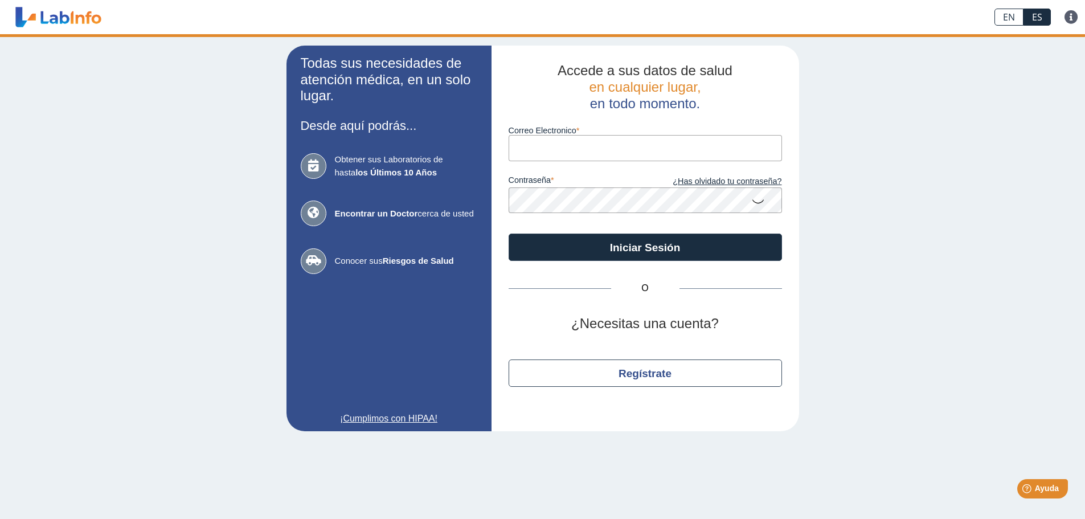
type input "[EMAIL_ADDRESS][DOMAIN_NAME]"
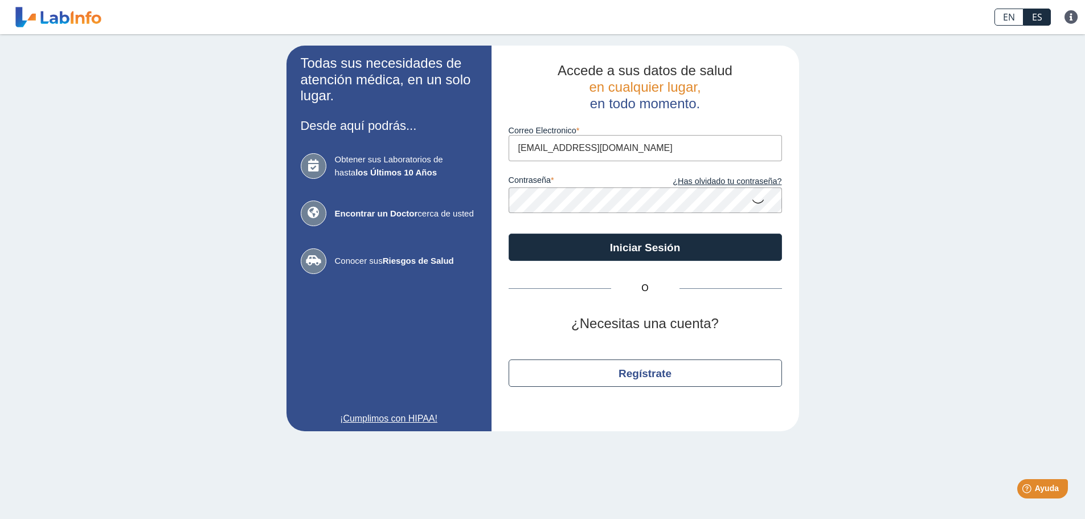
click at [566, 187] on div "contraseña ¿Has olvidado tu contraseña?" at bounding box center [645, 187] width 273 height 52
click at [719, 215] on div "Todas sus necesidades de atención médica, en un solo lugar. Desde aquí podrás..…" at bounding box center [542, 238] width 1085 height 408
